Goal: Navigation & Orientation: Find specific page/section

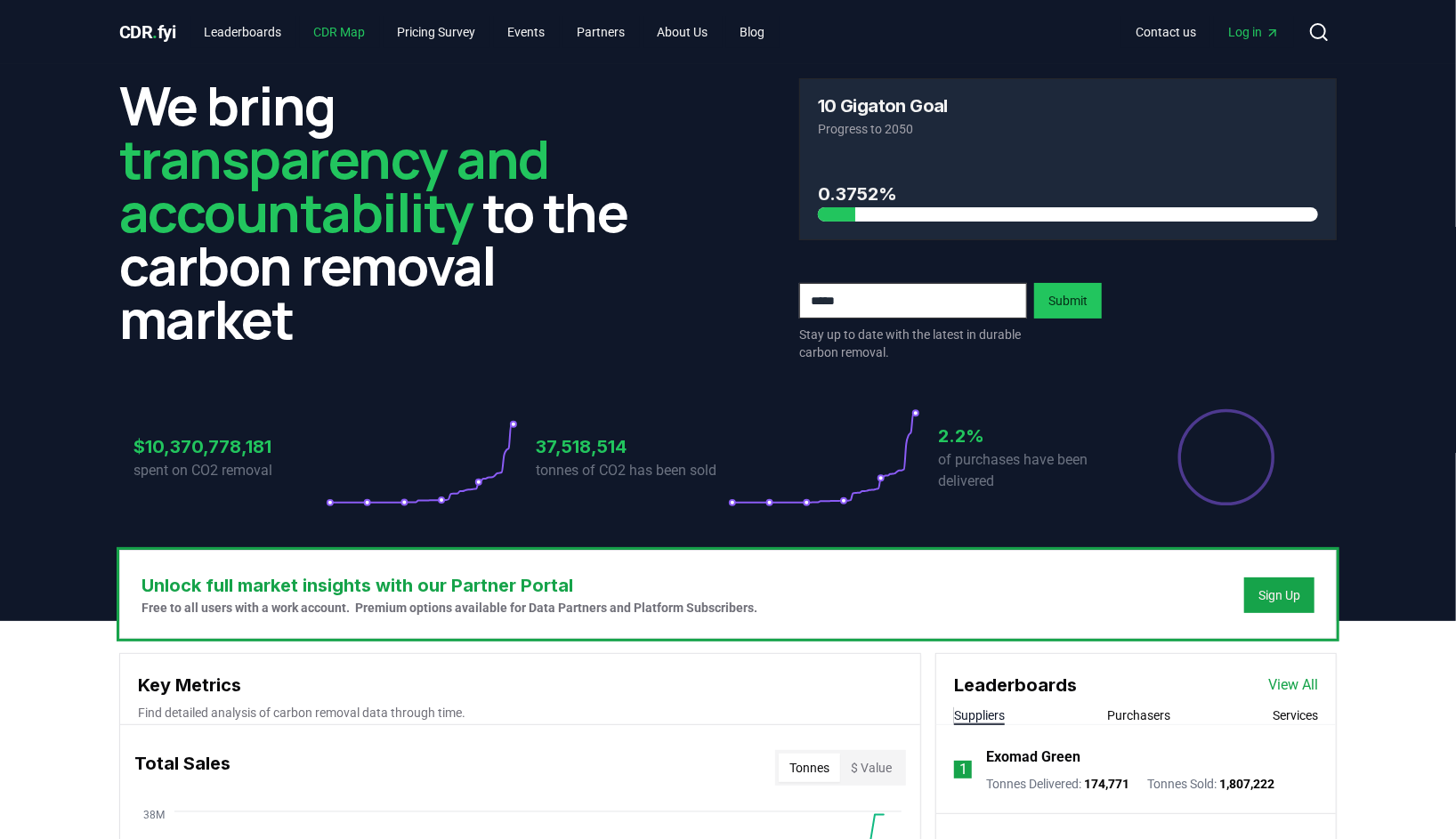
click at [376, 38] on link "CDR Map" at bounding box center [340, 32] width 80 height 32
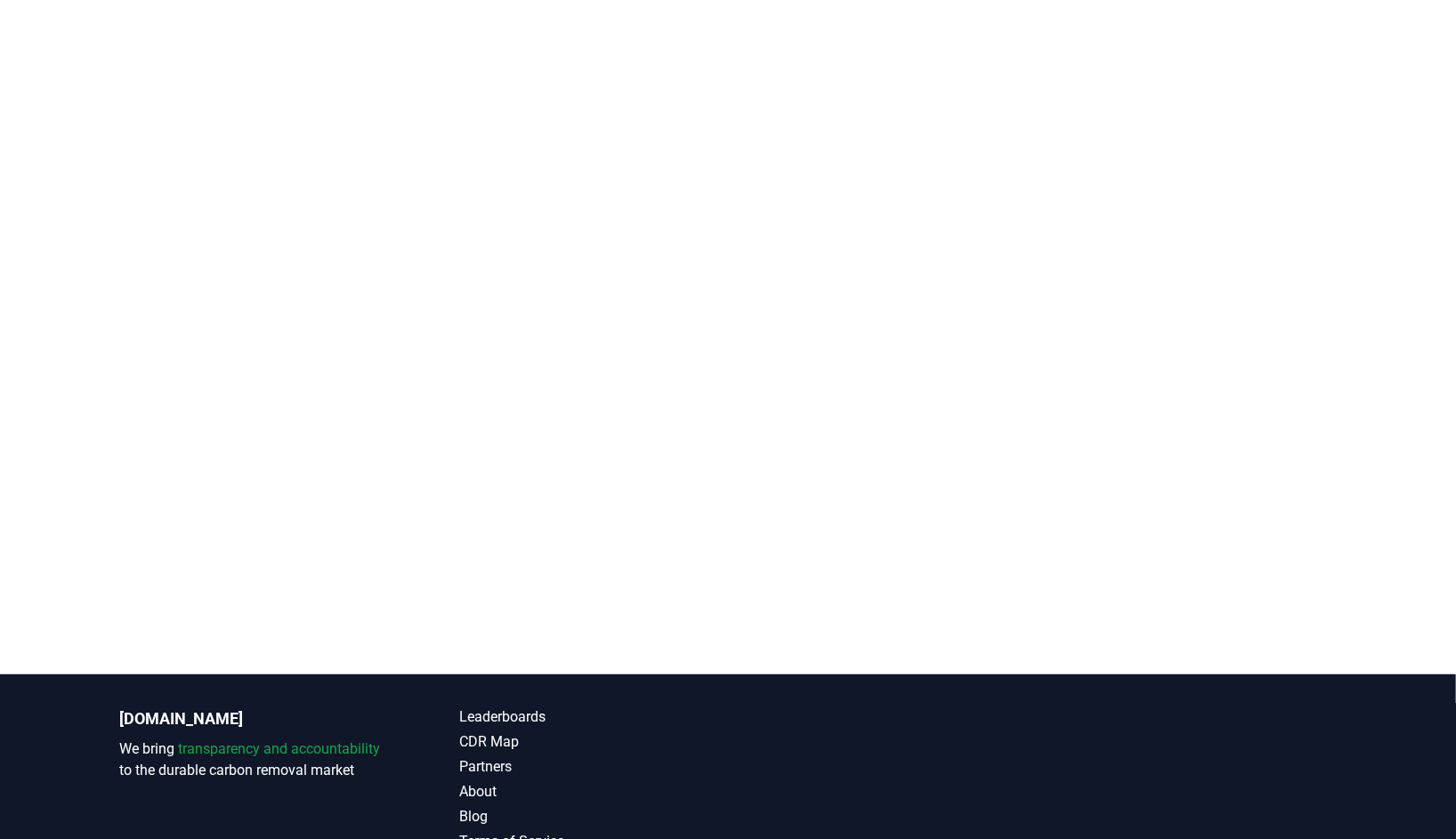
scroll to position [425, 0]
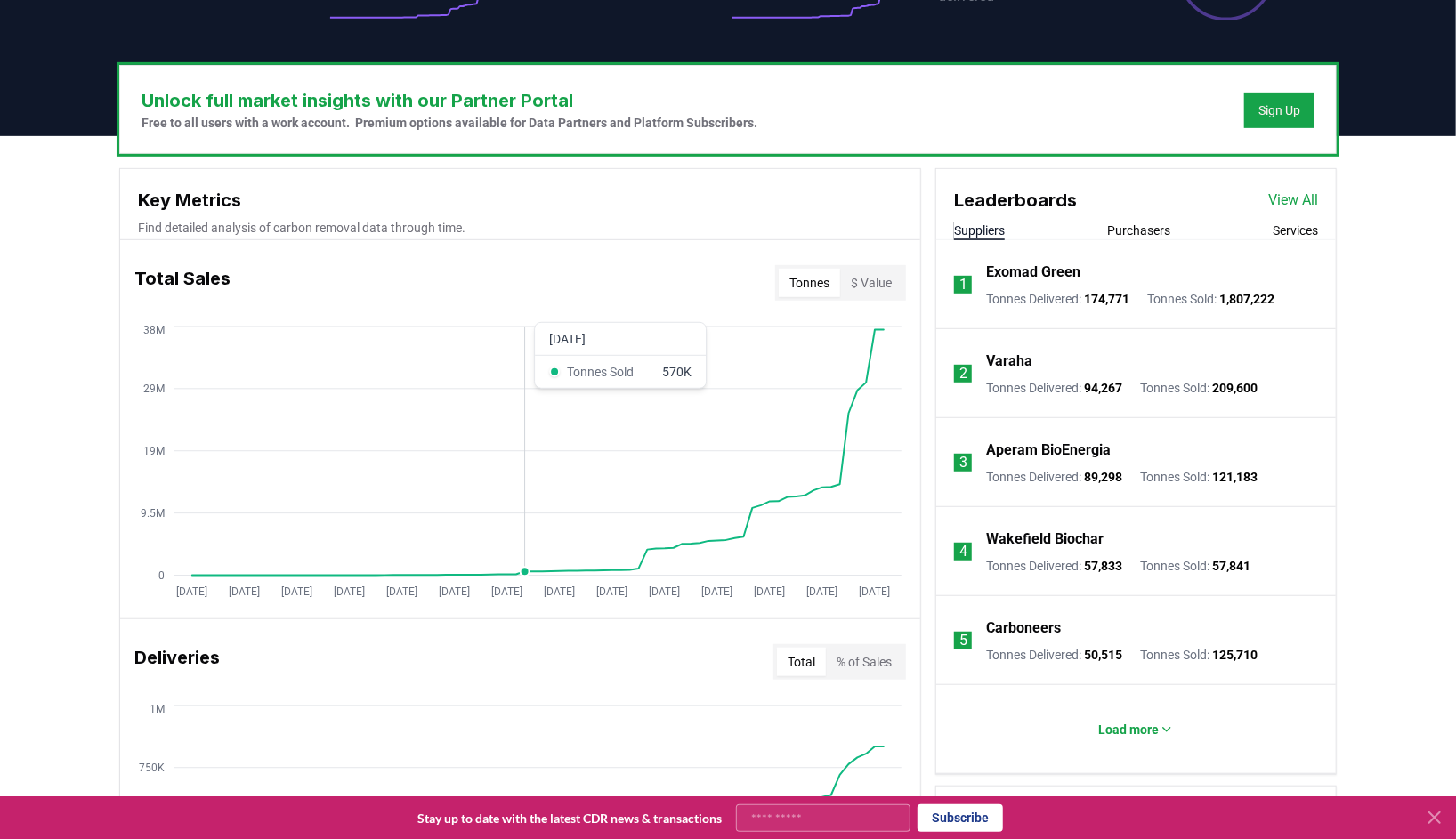
scroll to position [481, 0]
